Goal: Find specific fact: Find specific fact

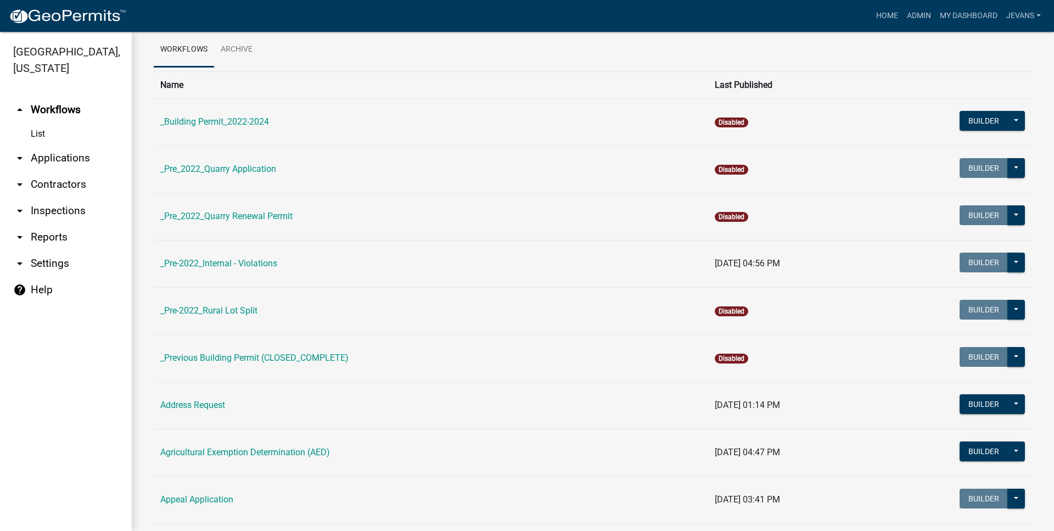
scroll to position [63, 0]
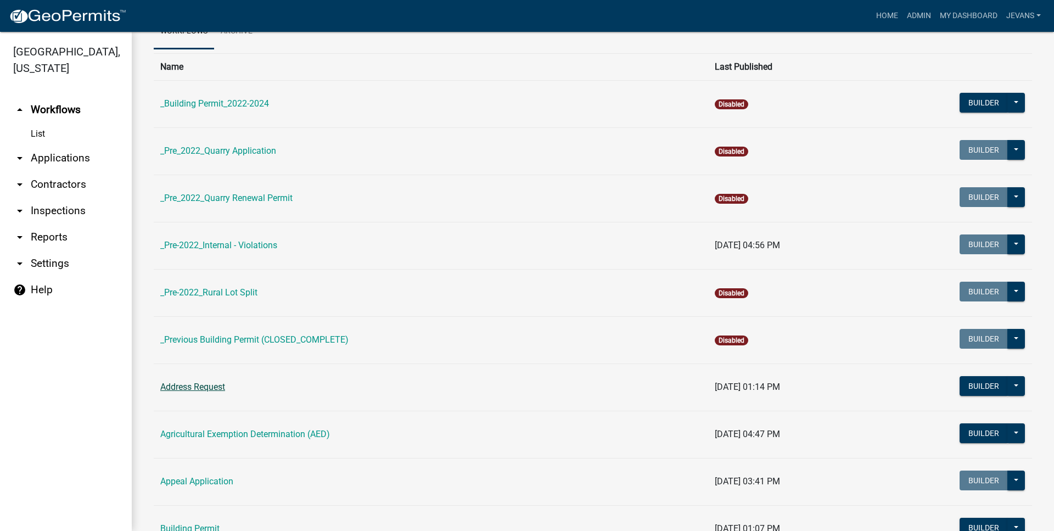
click at [214, 383] on link "Address Request" at bounding box center [192, 387] width 65 height 10
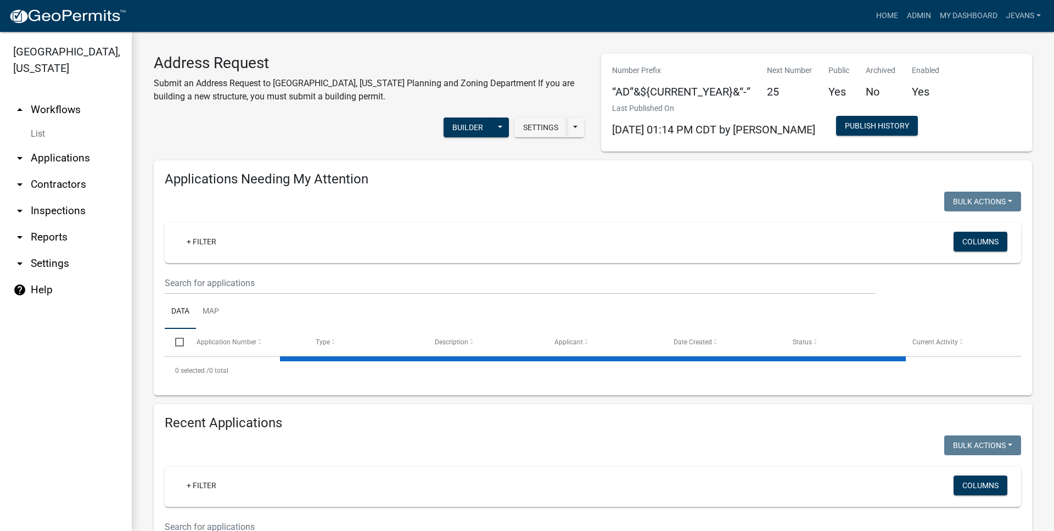
select select "1: 25"
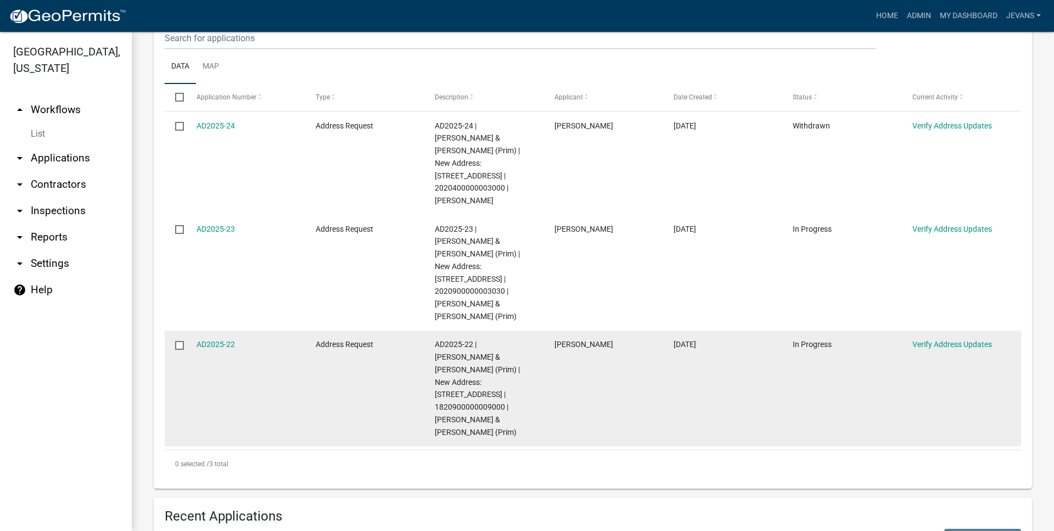
scroll to position [250, 0]
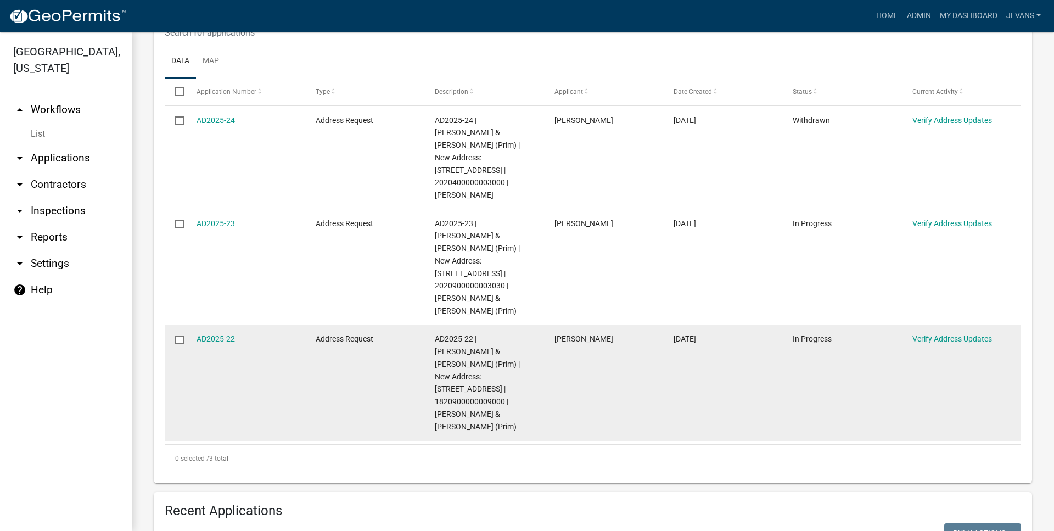
click at [467, 378] on span "AD2025-22 | STROHM, CALEB JAMES & LORRIN ELIZABETH (Prim) | New Address: 1544 R…" at bounding box center [477, 382] width 85 height 96
copy span "1820900000009000"
